Goal: Task Accomplishment & Management: Use online tool/utility

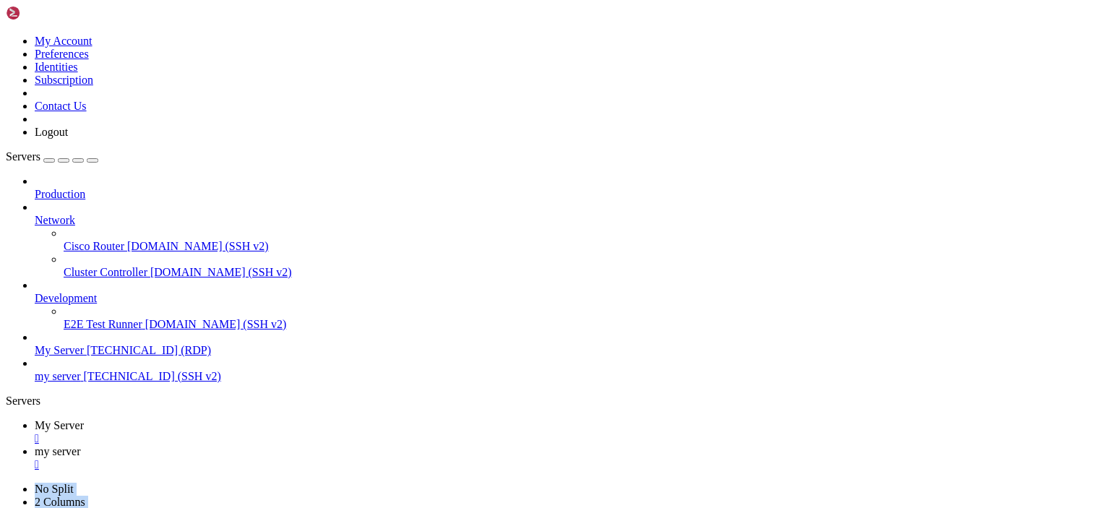
scroll to position [14, 3]
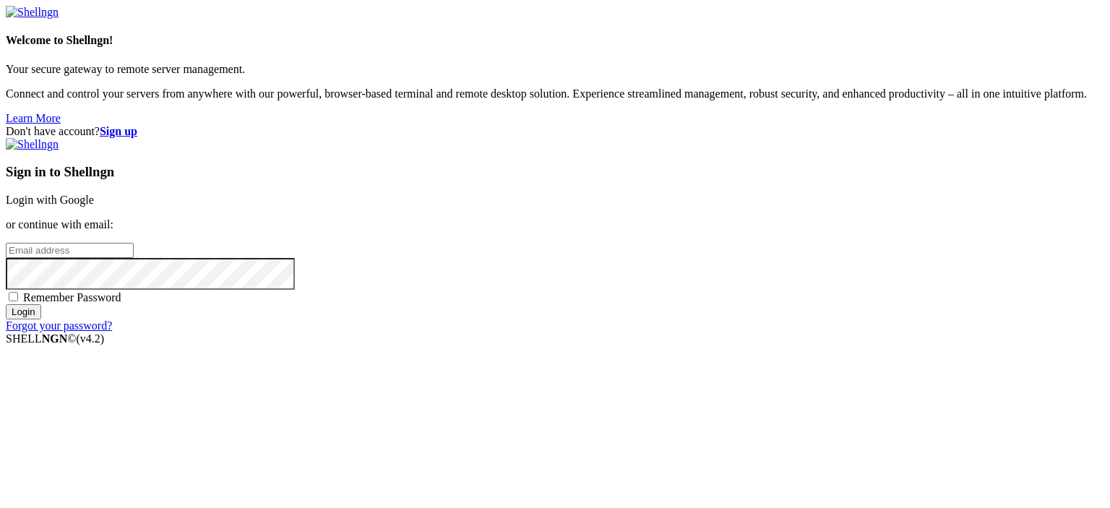
click at [94, 194] on link "Login with Google" at bounding box center [50, 200] width 88 height 12
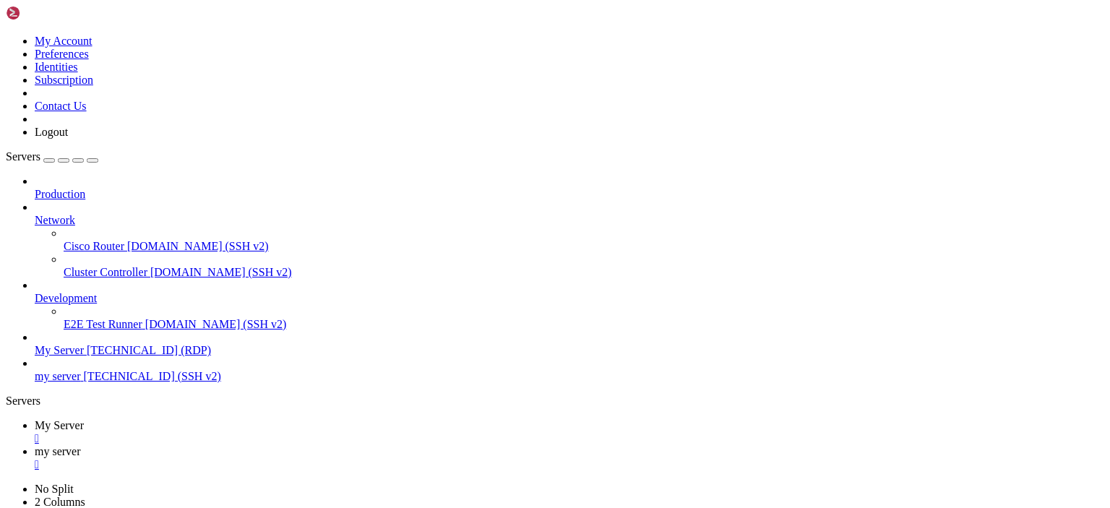
drag, startPoint x: 324, startPoint y: 1001, endPoint x: 279, endPoint y: 1015, distance: 47.8
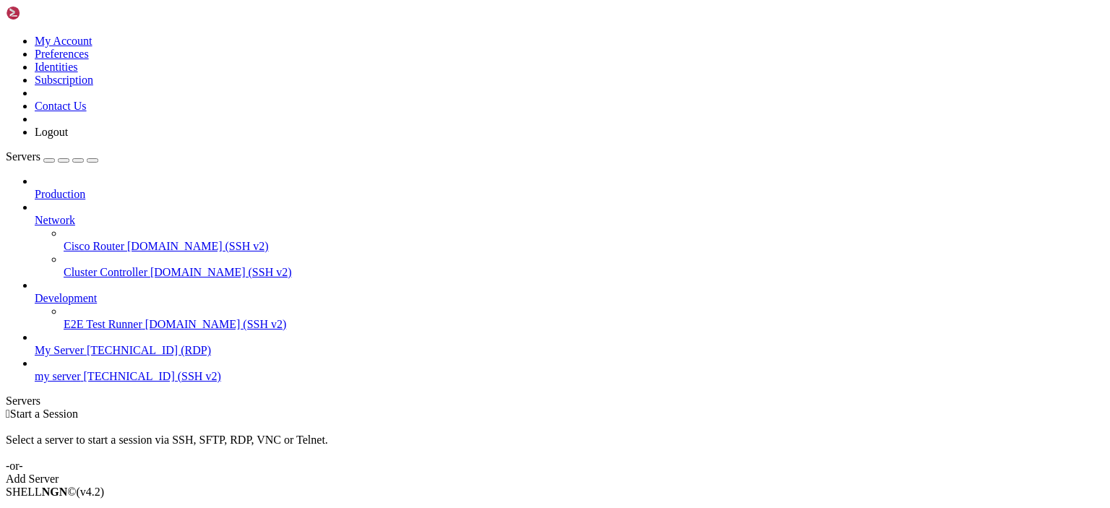
click at [101, 370] on span "[TECHNICAL_ID] (SSH v2)" at bounding box center [152, 376] width 137 height 12
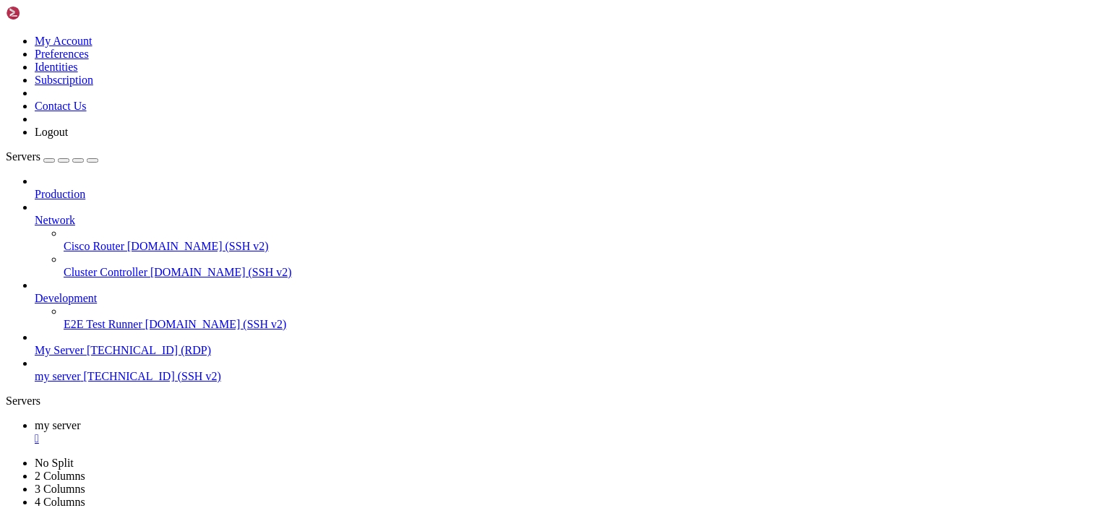
drag, startPoint x: 454, startPoint y: 121, endPoint x: 378, endPoint y: 121, distance: 75.9
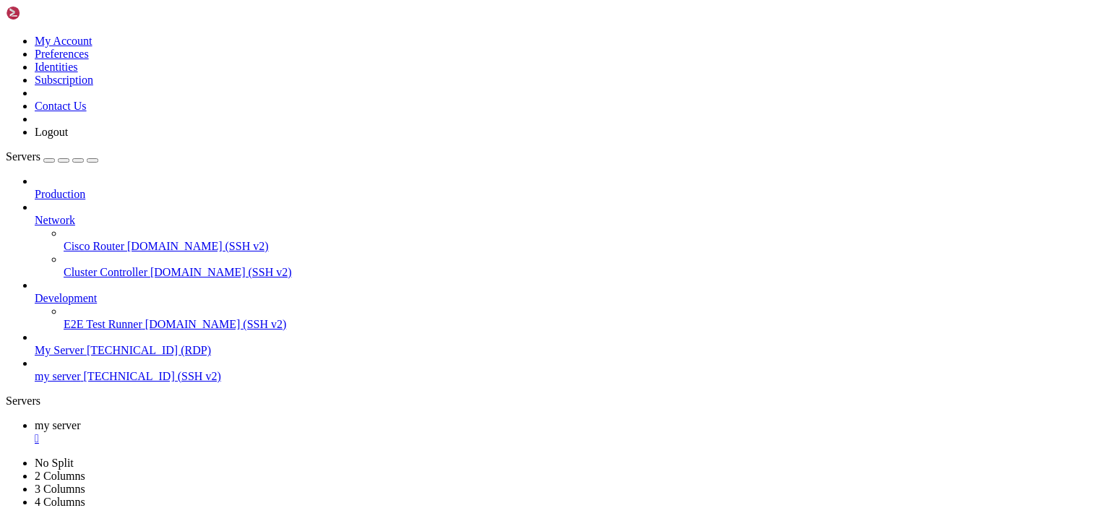
click at [97, 292] on span "Development" at bounding box center [66, 298] width 62 height 12
click at [75, 214] on span "Network" at bounding box center [55, 220] width 40 height 12
click at [85, 188] on span "Production" at bounding box center [60, 194] width 51 height 12
click at [127, 240] on span "[DOMAIN_NAME] (SSH v2)" at bounding box center [198, 246] width 142 height 12
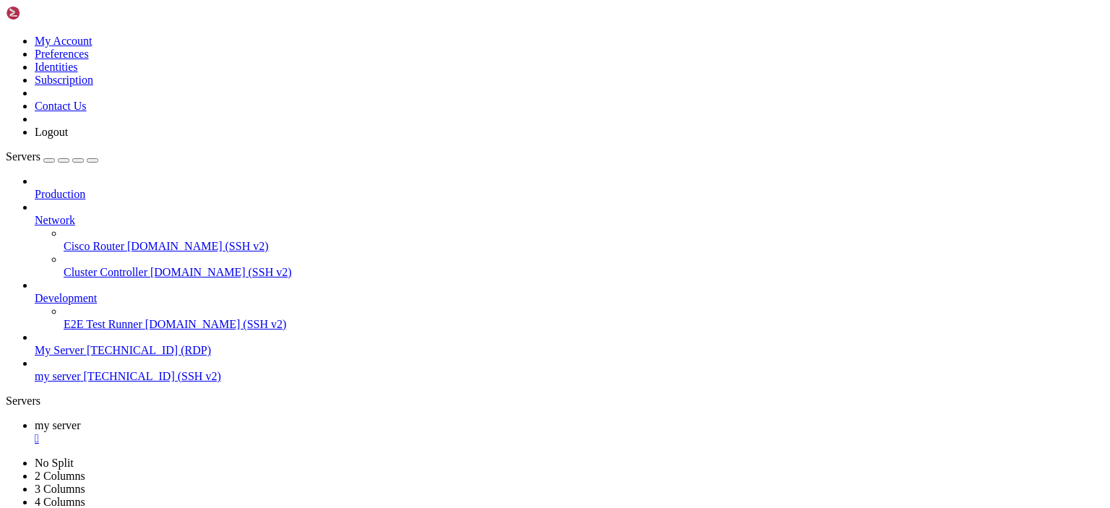
click at [109, 240] on span "Cisco Router" at bounding box center [94, 246] width 61 height 12
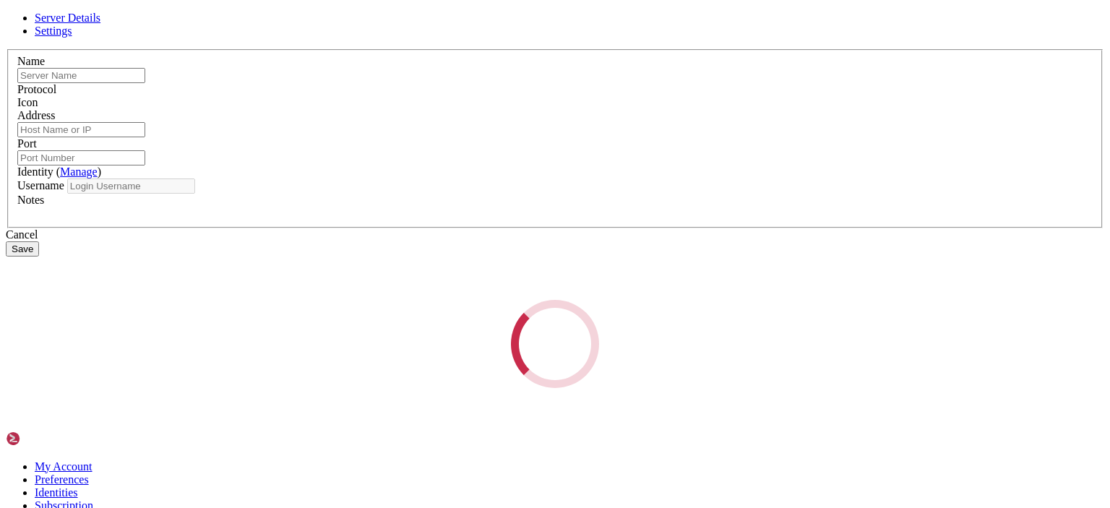
type input "my server"
type input "[TECHNICAL_ID]"
type input "22"
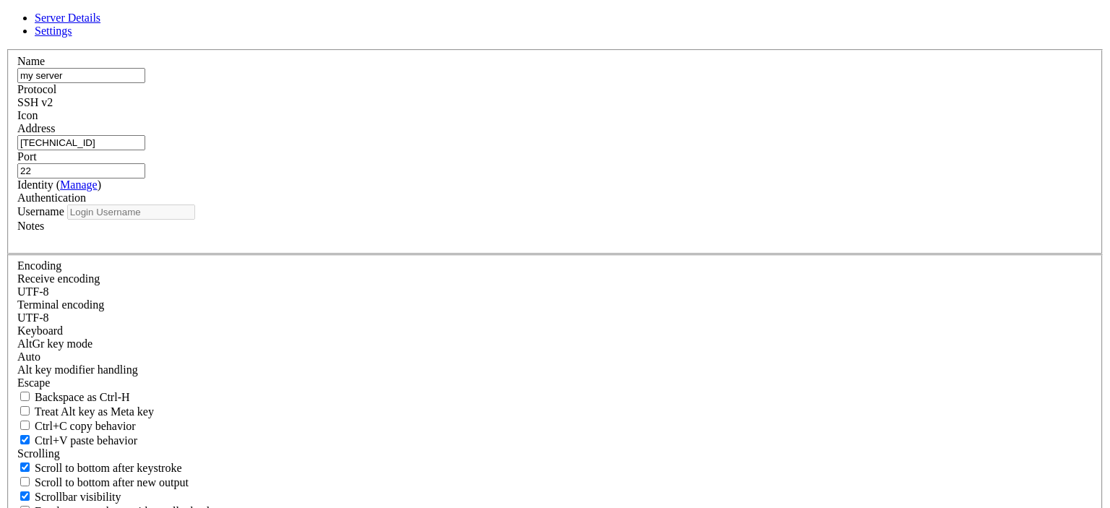
type input "root"
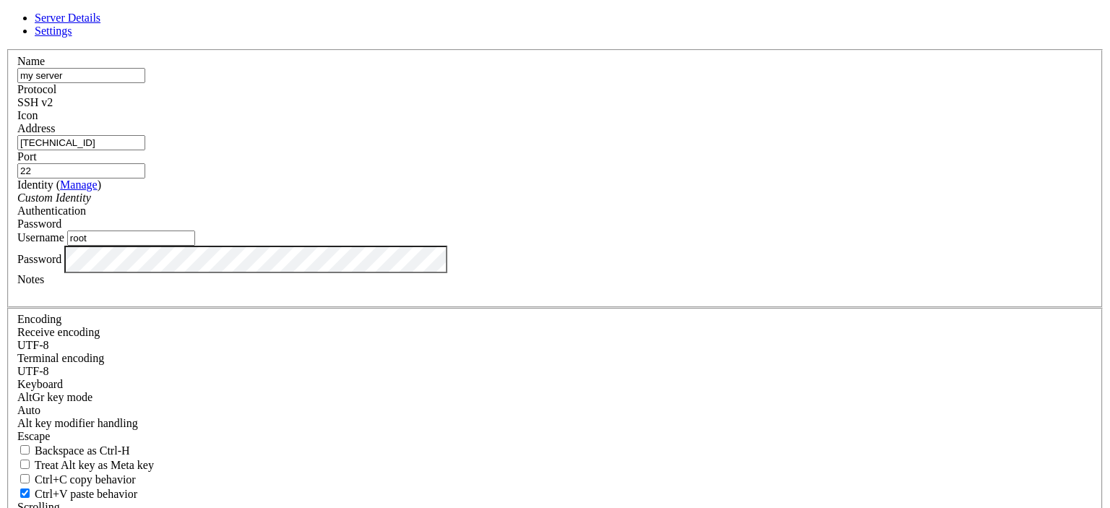
click at [353, 273] on div "Password" at bounding box center [554, 259] width 1075 height 27
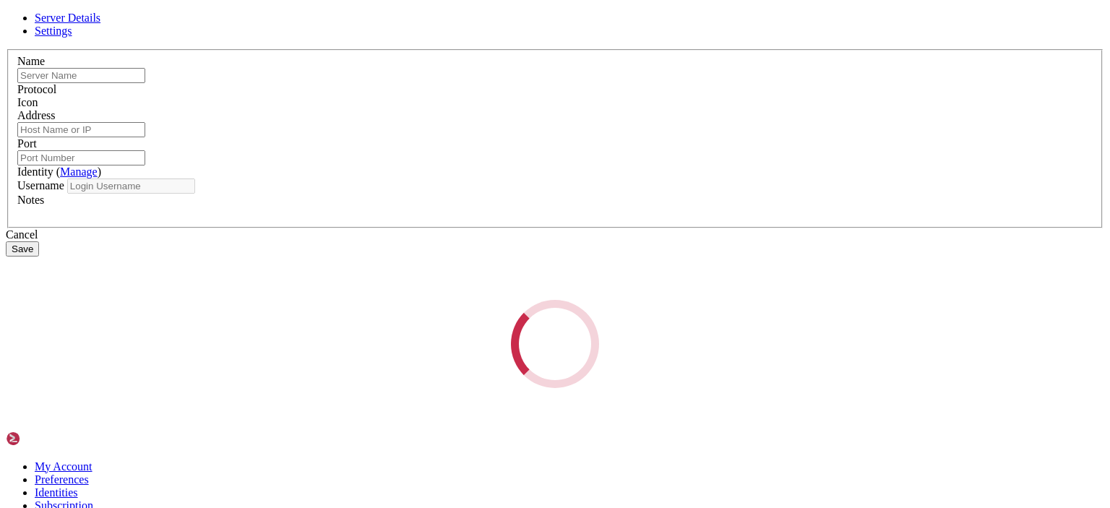
type input "my server"
type input "[TECHNICAL_ID]"
type input "22"
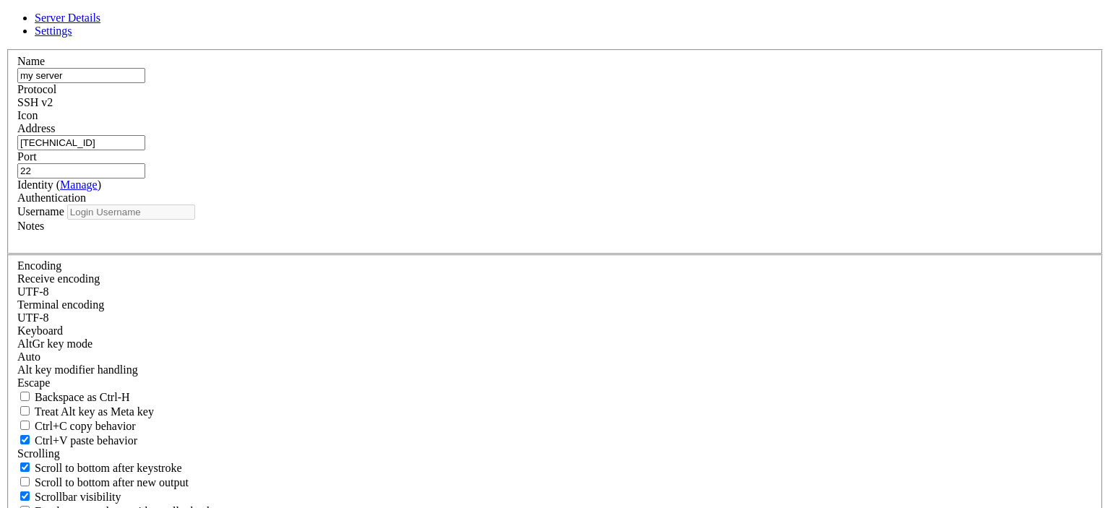
type input "root"
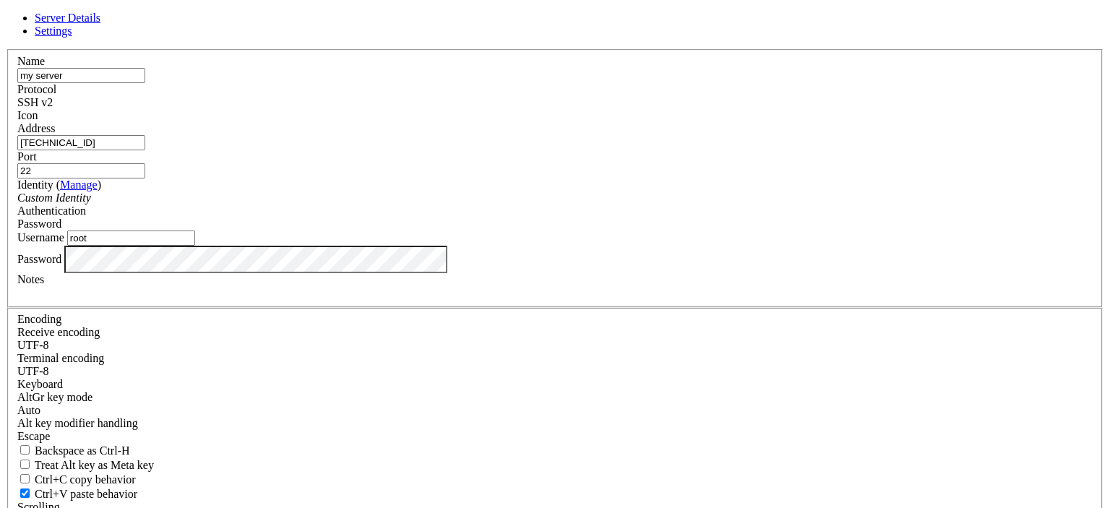
drag, startPoint x: 436, startPoint y: 282, endPoint x: 333, endPoint y: 282, distance: 103.3
click at [333, 282] on div "Server Details Settings Name my server Protocol SSH v2 Icon" at bounding box center [555, 310] width 1098 height 597
click at [6, 49] on link at bounding box center [6, 49] width 0 height 0
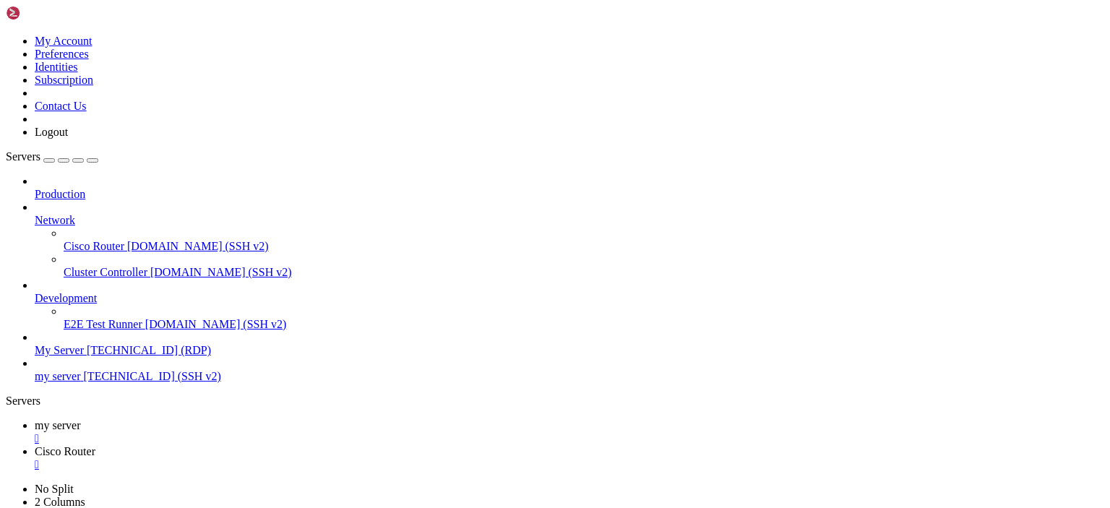
click at [108, 344] on span "[TECHNICAL_ID] (RDP)" at bounding box center [149, 350] width 124 height 12
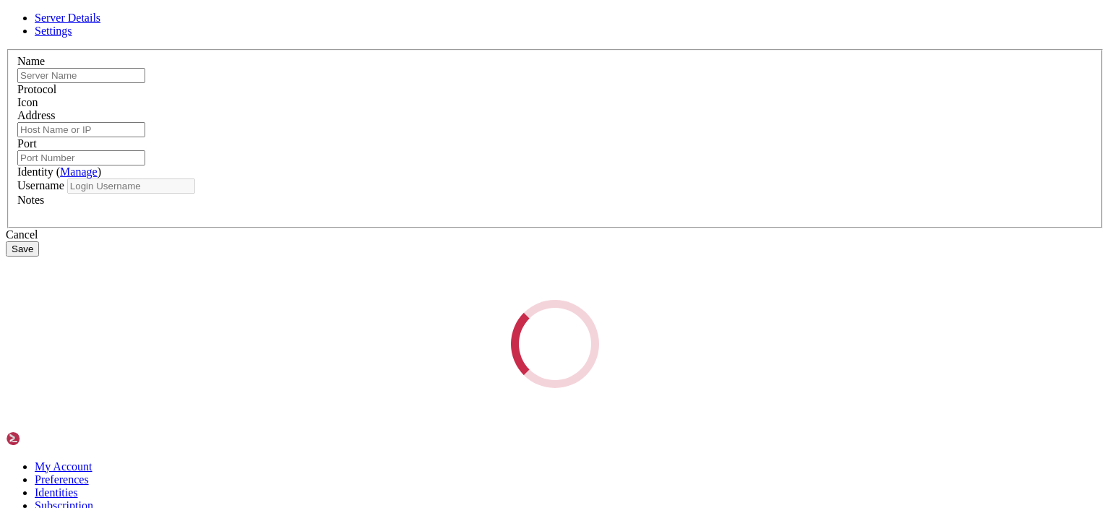
type input "My Server"
type input "[TECHNICAL_ID]"
type input "22"
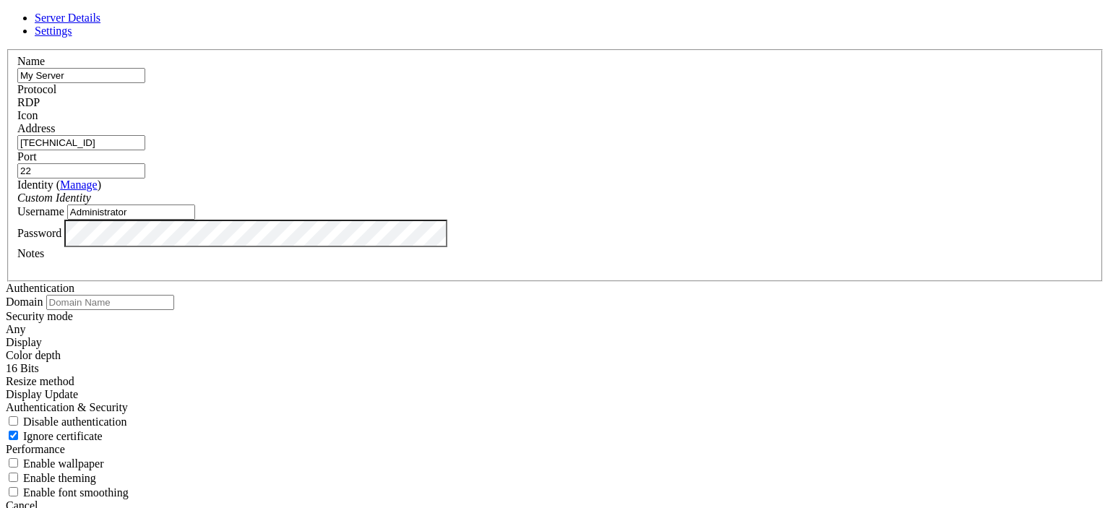
drag, startPoint x: 454, startPoint y: 285, endPoint x: 332, endPoint y: 285, distance: 121.4
click at [332, 285] on div "Server Details Settings Name My Server Protocol RDP Icon" at bounding box center [555, 270] width 1098 height 516
type input "admin"
click at [304, 342] on div "Server Details Settings Name My Server Protocol RDP Icon" at bounding box center [555, 270] width 1098 height 516
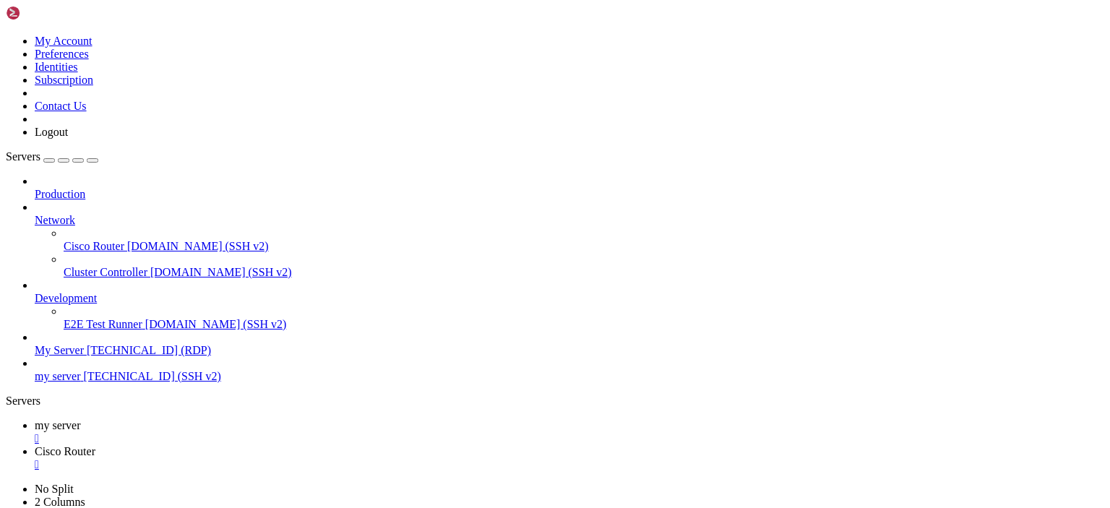
click at [84, 344] on span "My Server" at bounding box center [59, 350] width 49 height 12
click at [376, 458] on div "" at bounding box center [569, 464] width 1069 height 13
click at [267, 432] on div "" at bounding box center [569, 438] width 1069 height 13
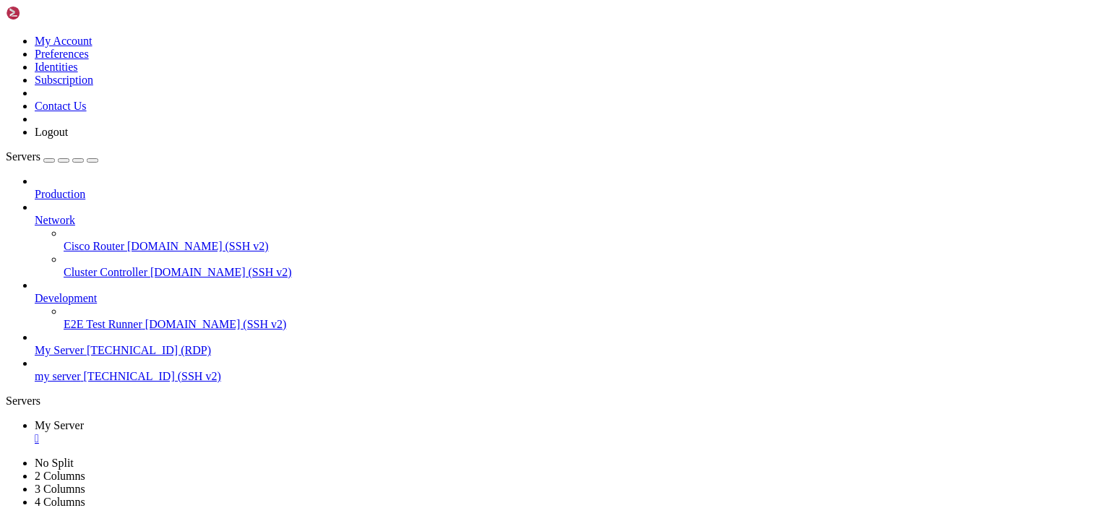
drag, startPoint x: 644, startPoint y: 34, endPoint x: 644, endPoint y: 17, distance: 17.4
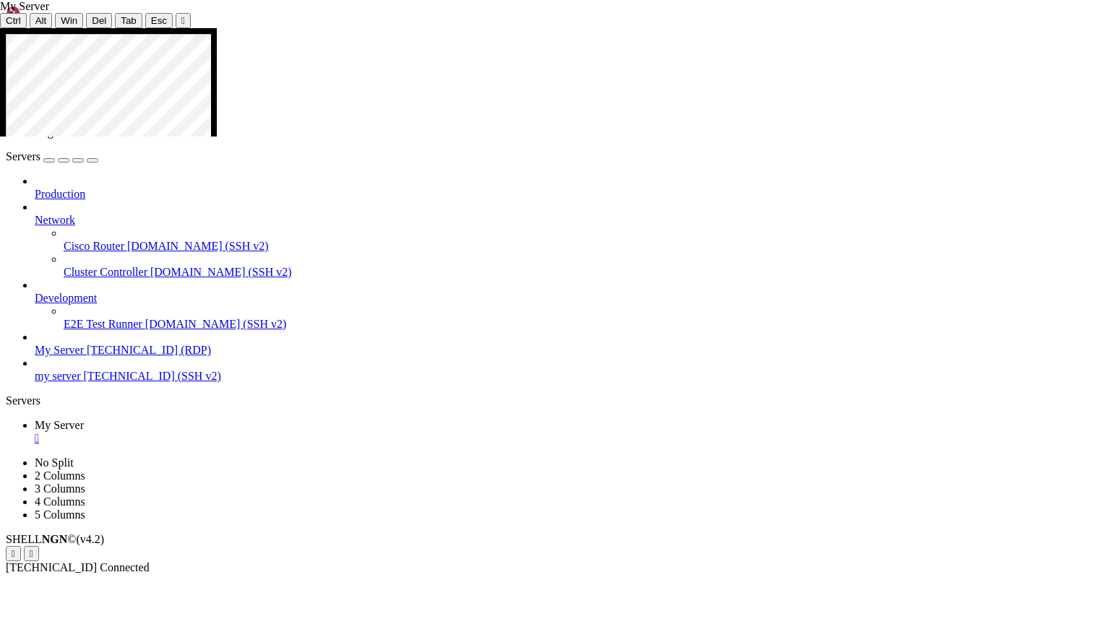
drag, startPoint x: 1104, startPoint y: 248, endPoint x: 1109, endPoint y: 358, distance: 110.6
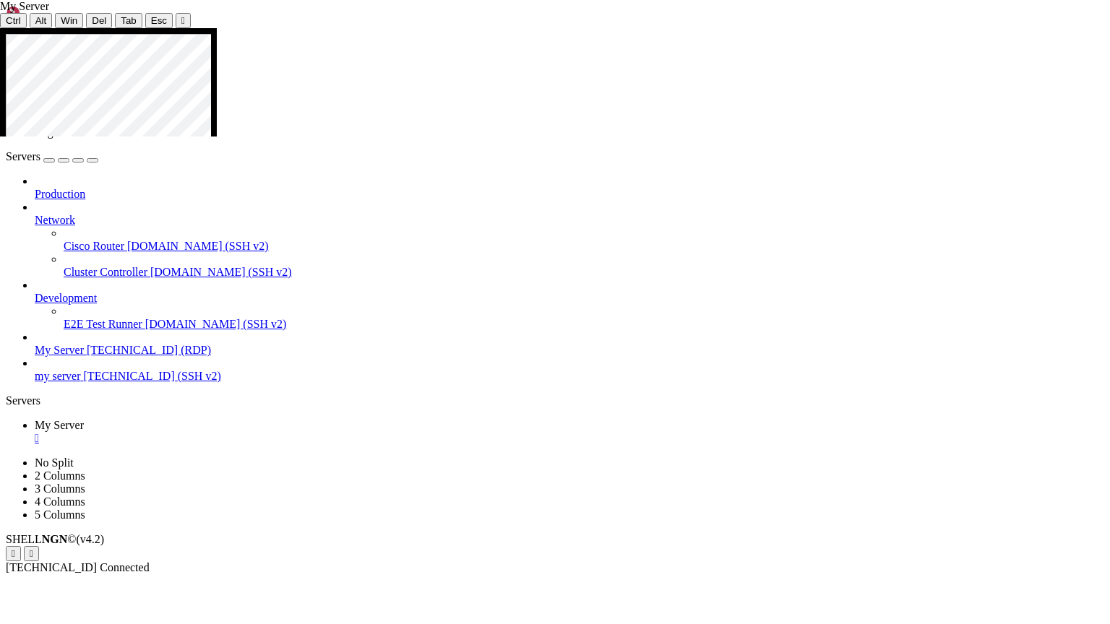
drag, startPoint x: 663, startPoint y: 465, endPoint x: 229, endPoint y: 626, distance: 463.3
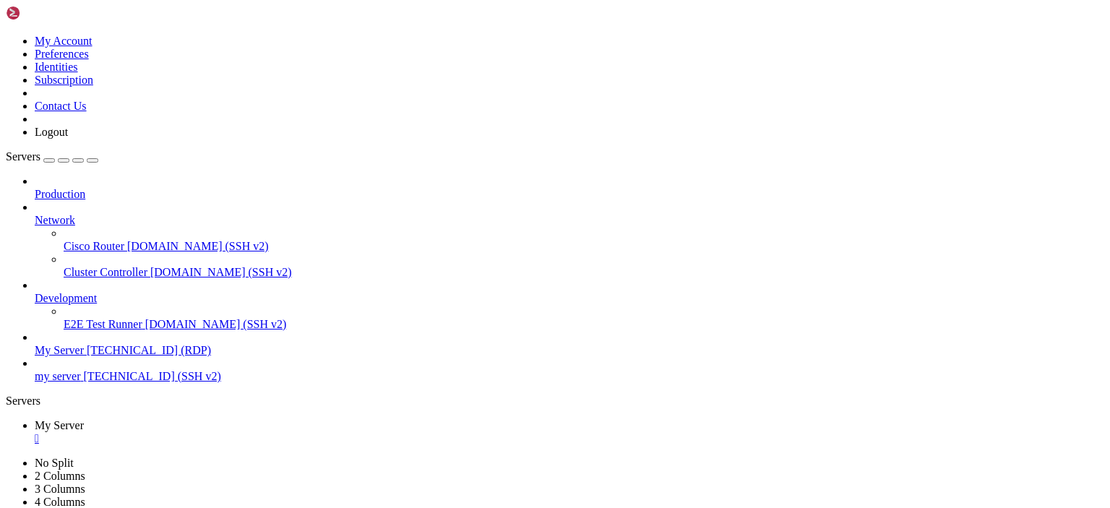
drag, startPoint x: 777, startPoint y: 975, endPoint x: 807, endPoint y: 977, distance: 30.4
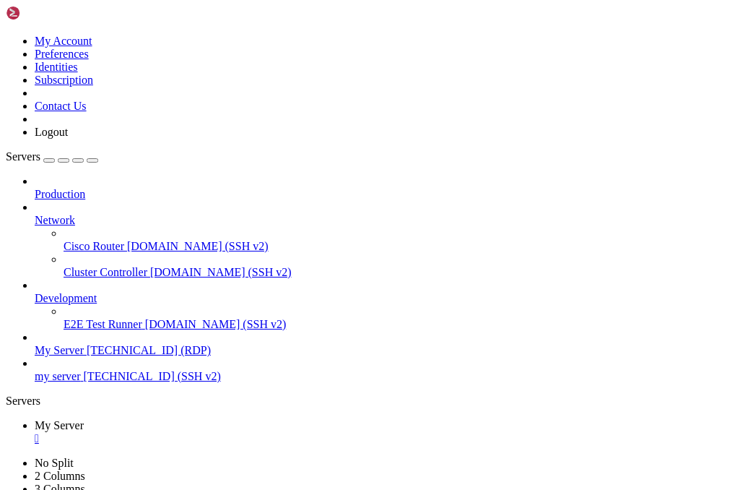
drag, startPoint x: 173, startPoint y: 655, endPoint x: 985, endPoint y: 808, distance: 827.2
drag, startPoint x: 315, startPoint y: 655, endPoint x: 714, endPoint y: 623, distance: 400.0
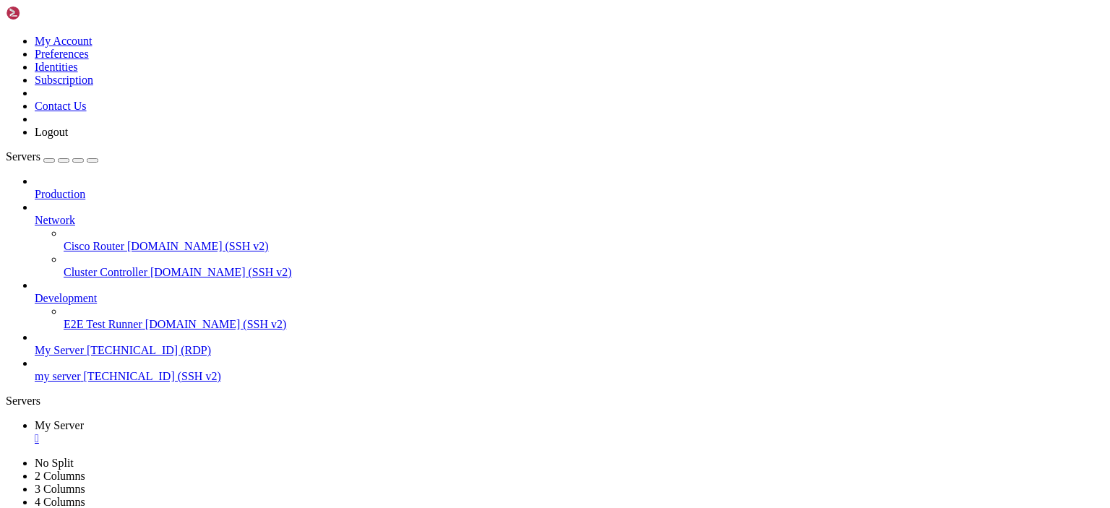
click at [145, 318] on span "[DOMAIN_NAME] (SSH v2)" at bounding box center [216, 324] width 142 height 12
click at [87, 344] on span "[TECHNICAL_ID] (RDP)" at bounding box center [149, 350] width 124 height 12
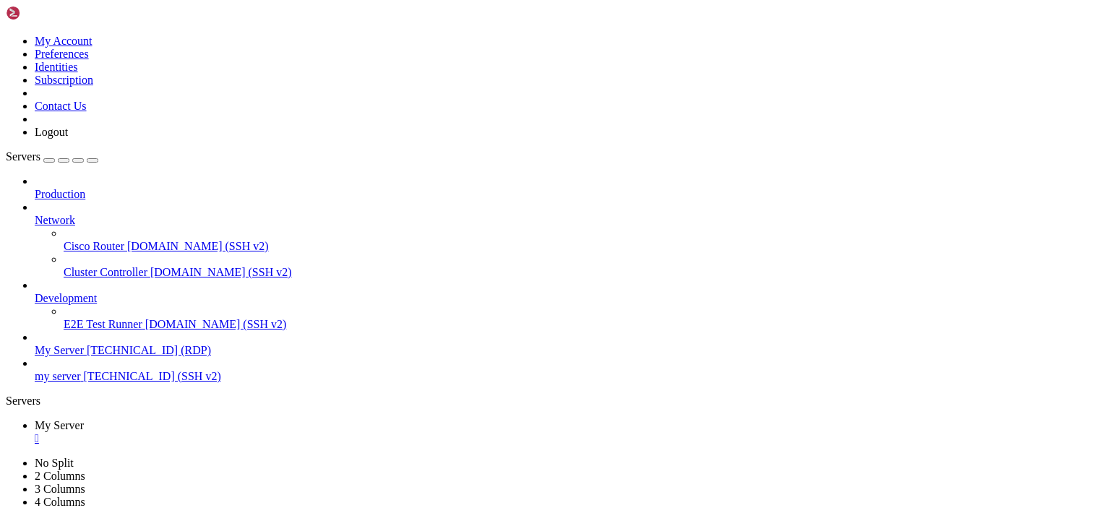
click at [87, 344] on span "[TECHNICAL_ID] (RDP)" at bounding box center [149, 350] width 124 height 12
